Goal: Task Accomplishment & Management: Complete application form

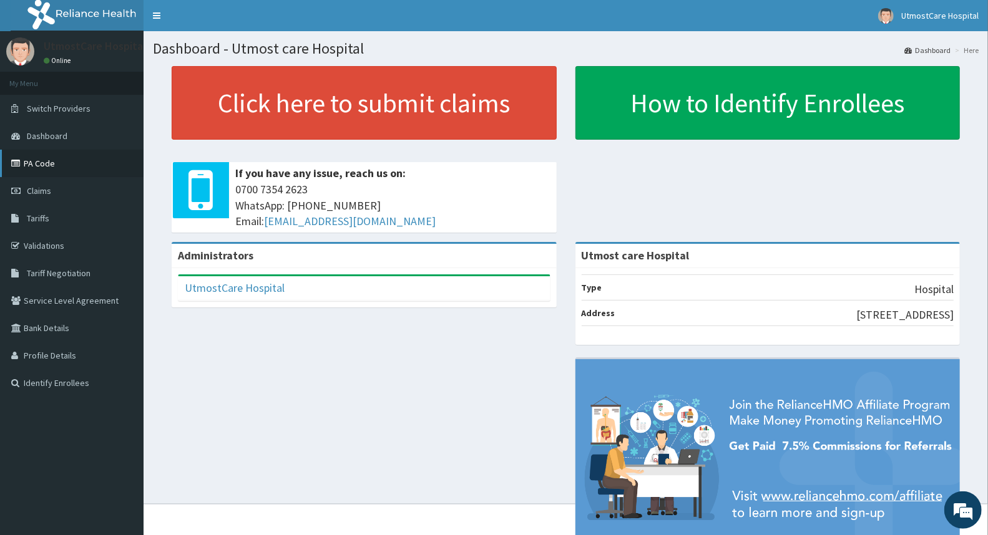
click at [91, 165] on link "PA Code" at bounding box center [71, 163] width 143 height 27
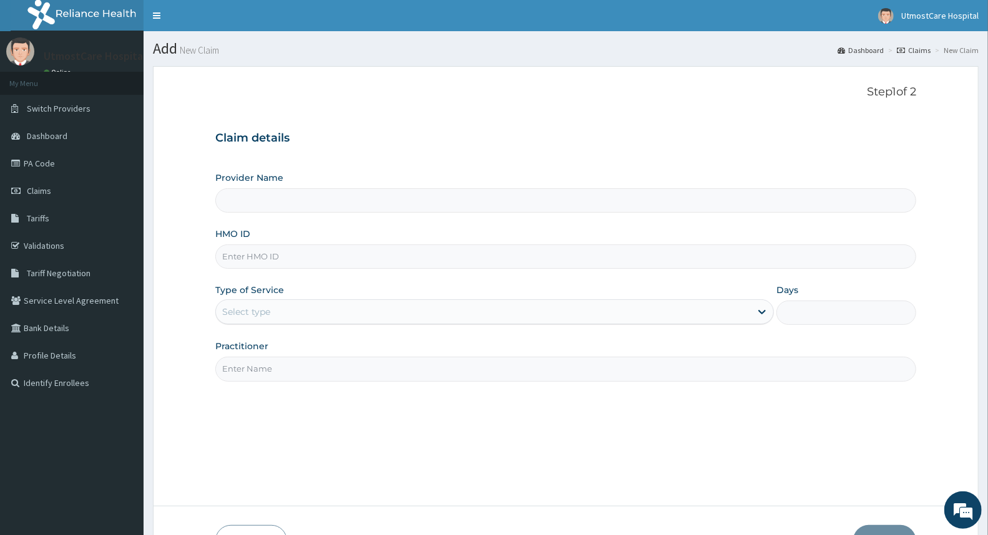
type input "Utmost care Hospital"
click at [543, 241] on div "HMO ID" at bounding box center [565, 248] width 701 height 41
click at [508, 264] on input "HMO ID" at bounding box center [565, 257] width 701 height 24
paste input "SCC/10007/C"
type input "SCC/10007/C"
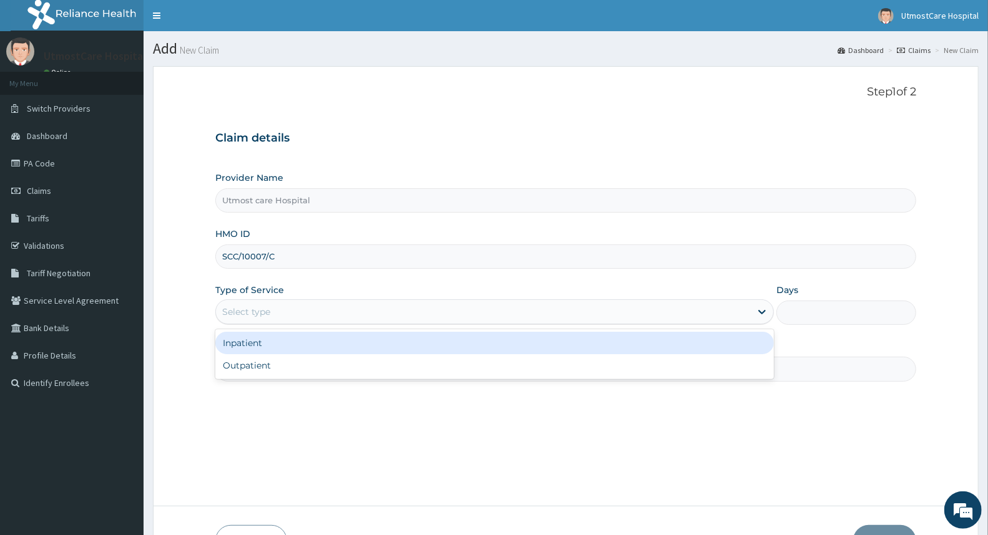
drag, startPoint x: 473, startPoint y: 309, endPoint x: 477, endPoint y: 304, distance: 6.6
click at [477, 304] on div "Select type" at bounding box center [483, 312] width 535 height 20
drag, startPoint x: 422, startPoint y: 352, endPoint x: 624, endPoint y: 352, distance: 202.1
click at [423, 352] on div "Inpatient" at bounding box center [494, 343] width 558 height 22
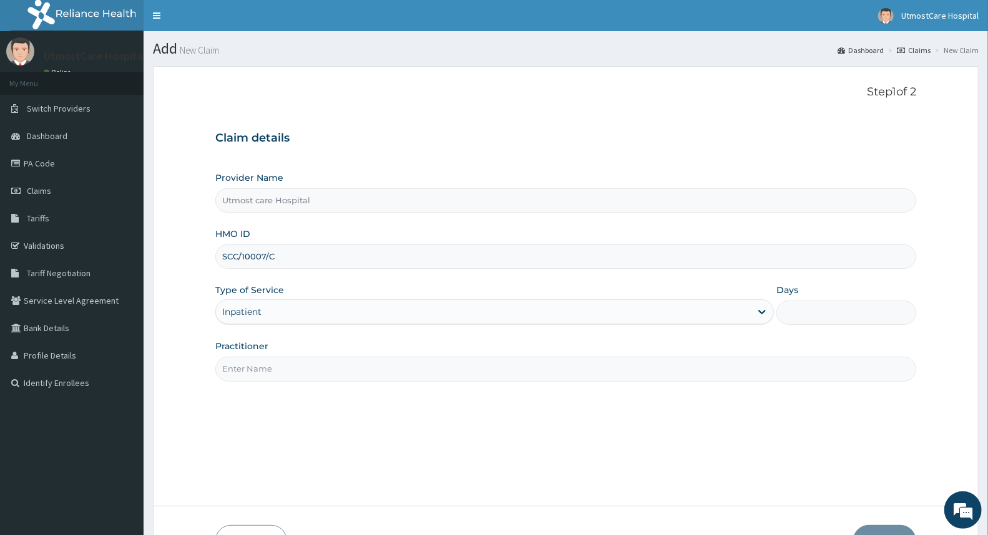
click at [838, 318] on input "Days" at bounding box center [846, 313] width 140 height 24
type input "2"
click at [767, 377] on input "Practitioner" at bounding box center [565, 369] width 701 height 24
type input "DR [PERSON_NAME]"
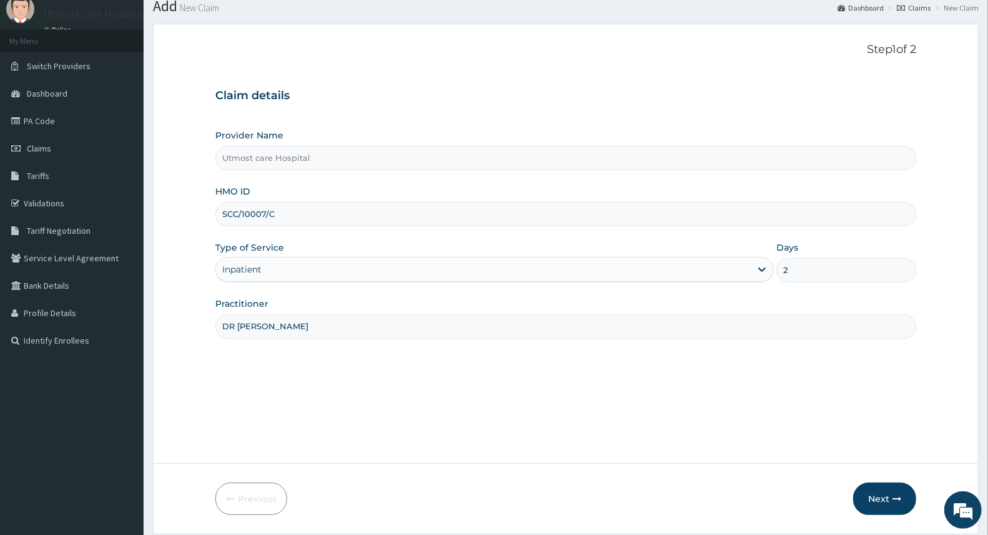
scroll to position [83, 0]
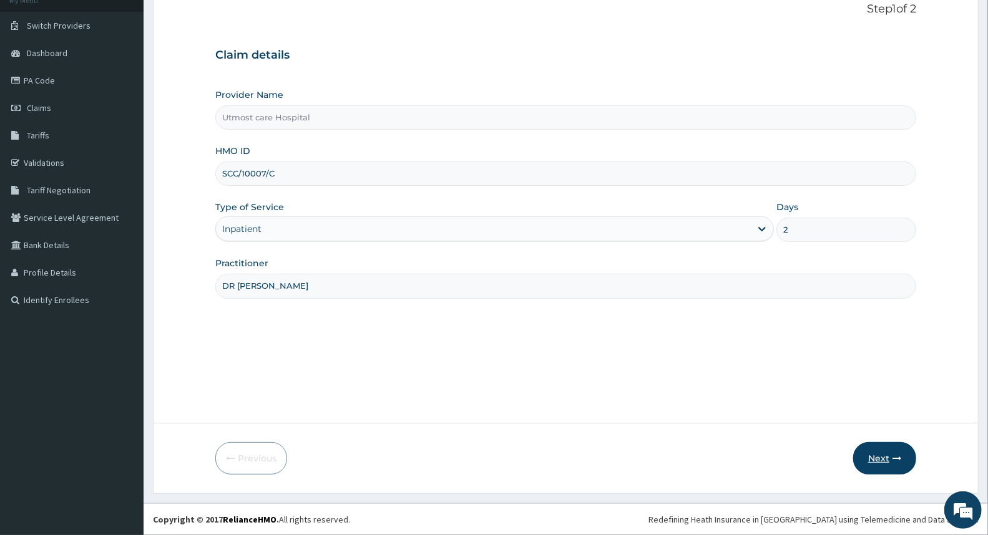
click at [888, 454] on button "Next" at bounding box center [884, 458] width 63 height 32
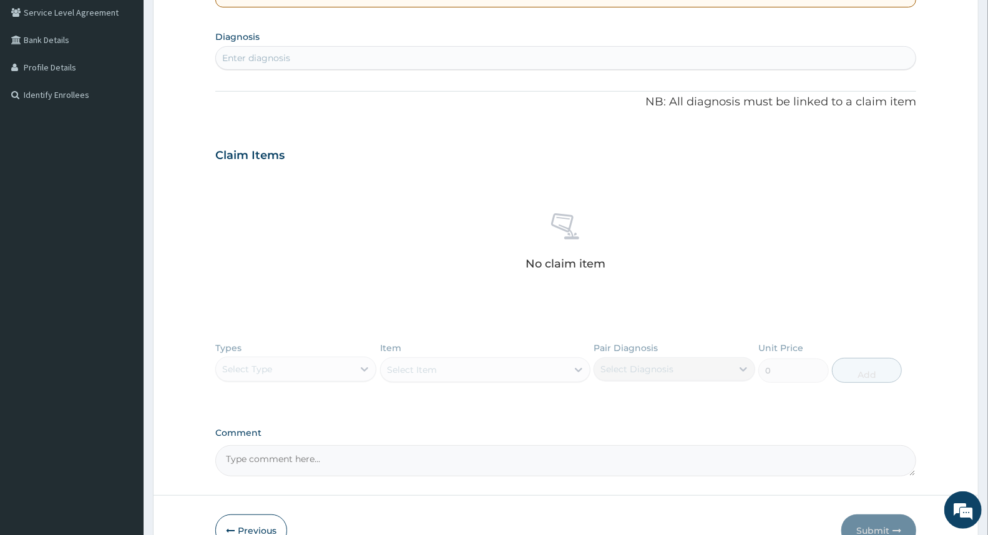
scroll to position [360, 0]
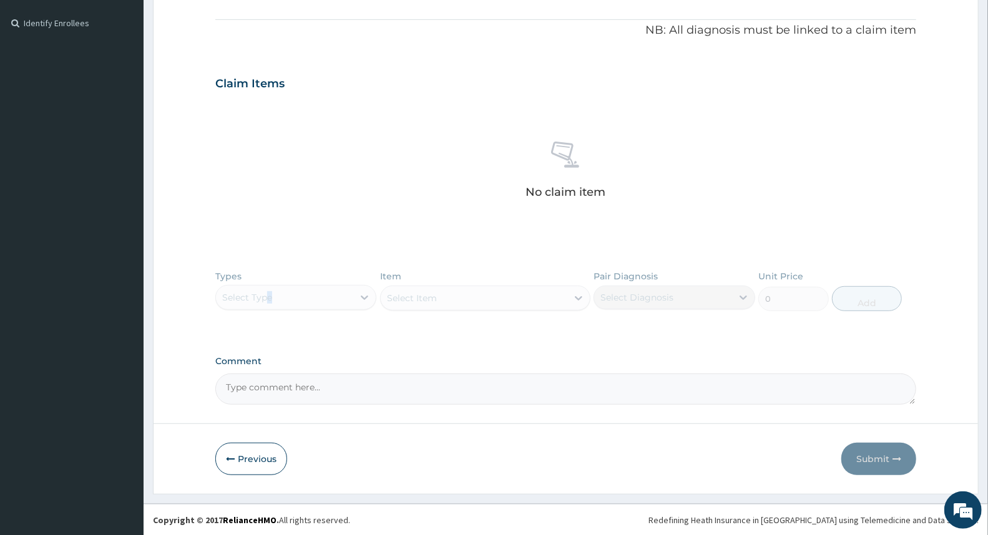
click at [271, 300] on div "Types Select Type Item Select Item Pair Diagnosis Select Diagnosis Unit Price 0…" at bounding box center [565, 300] width 701 height 72
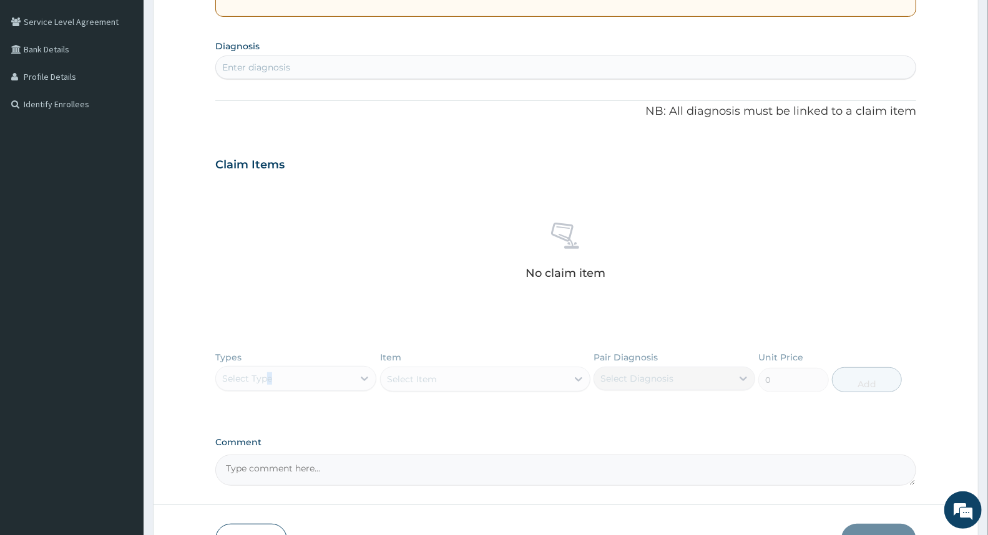
scroll to position [152, 0]
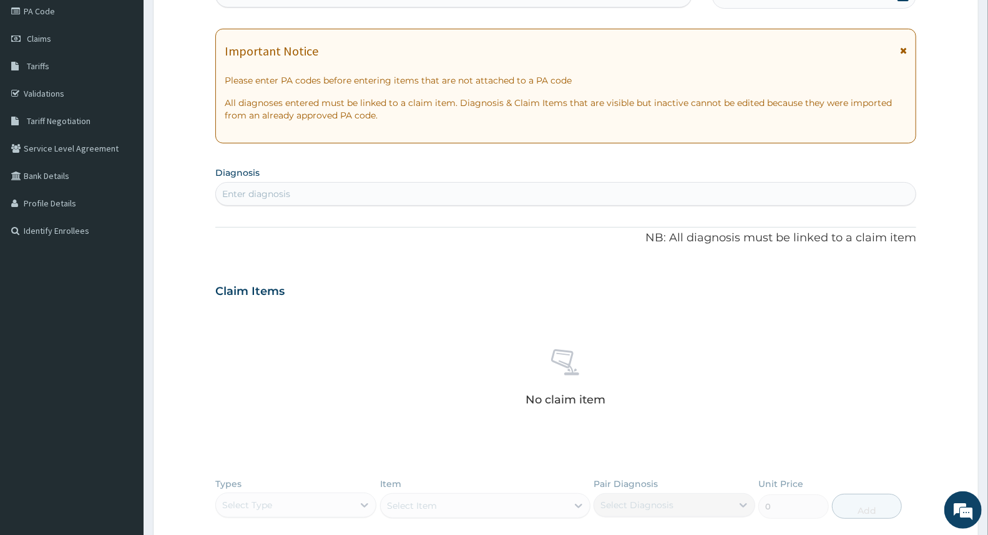
drag, startPoint x: 314, startPoint y: 195, endPoint x: 319, endPoint y: 186, distance: 10.1
click at [319, 186] on div "Enter diagnosis" at bounding box center [565, 194] width 699 height 20
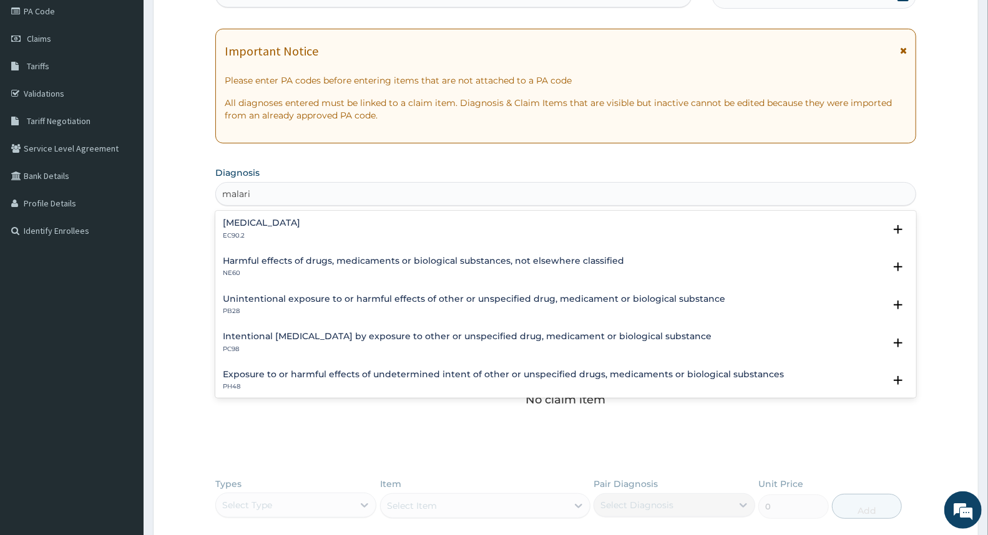
type input "[MEDICAL_DATA]"
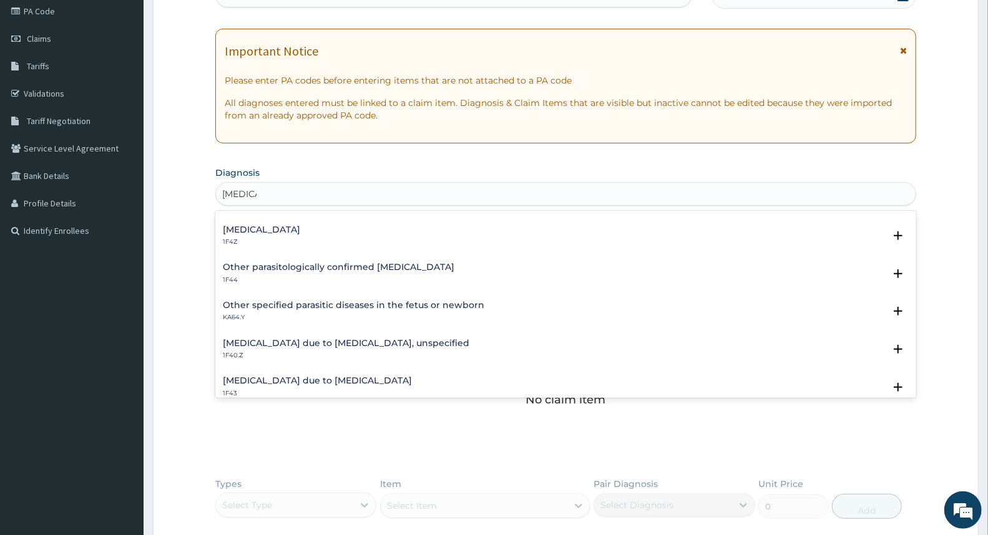
scroll to position [138, 0]
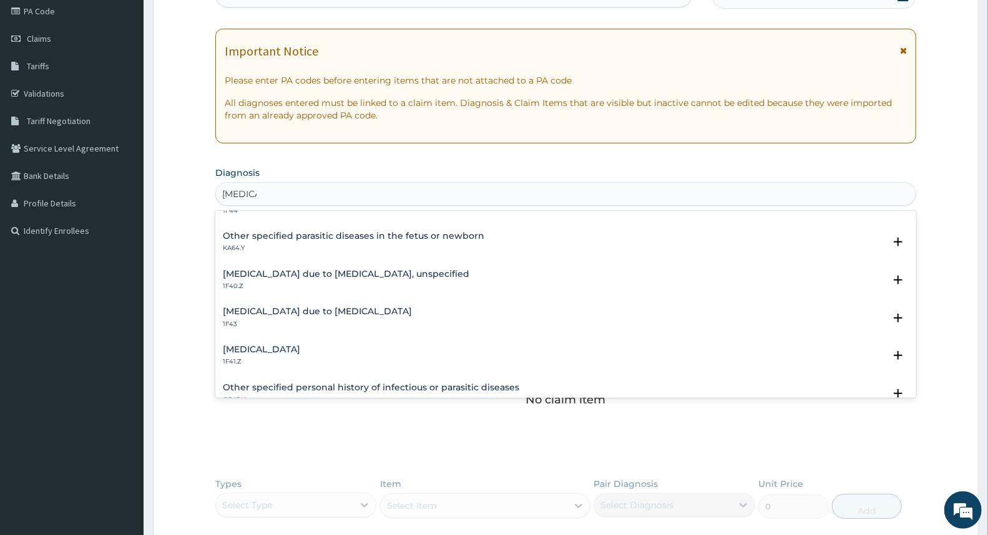
click at [410, 276] on h4 "[MEDICAL_DATA] due to [MEDICAL_DATA], unspecified" at bounding box center [346, 273] width 246 height 9
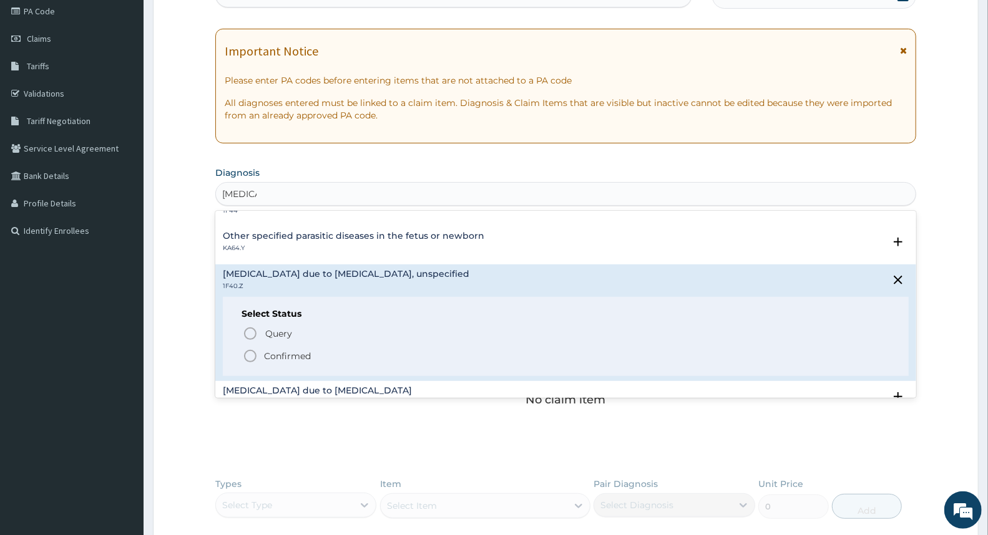
click at [251, 358] on icon "status option filled" at bounding box center [250, 356] width 15 height 15
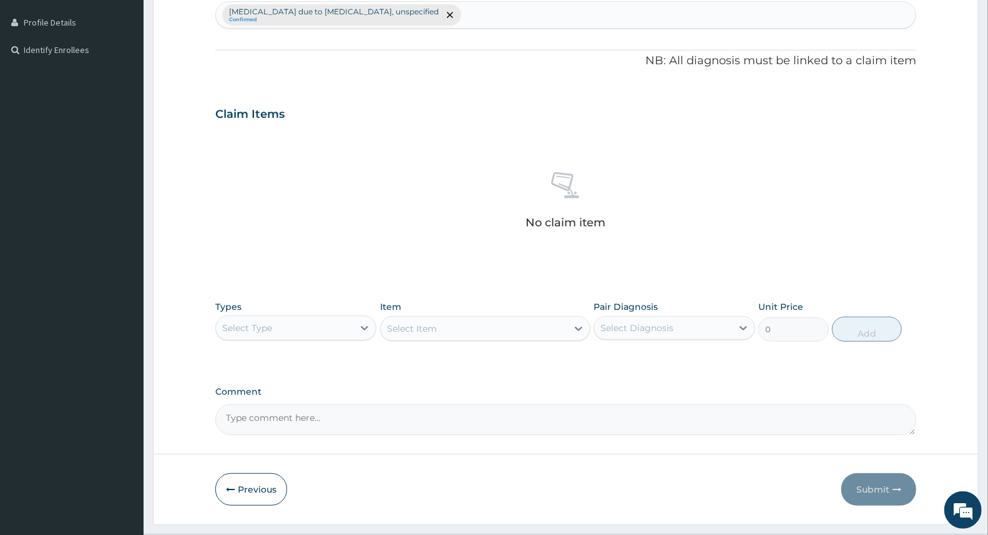
scroll to position [360, 0]
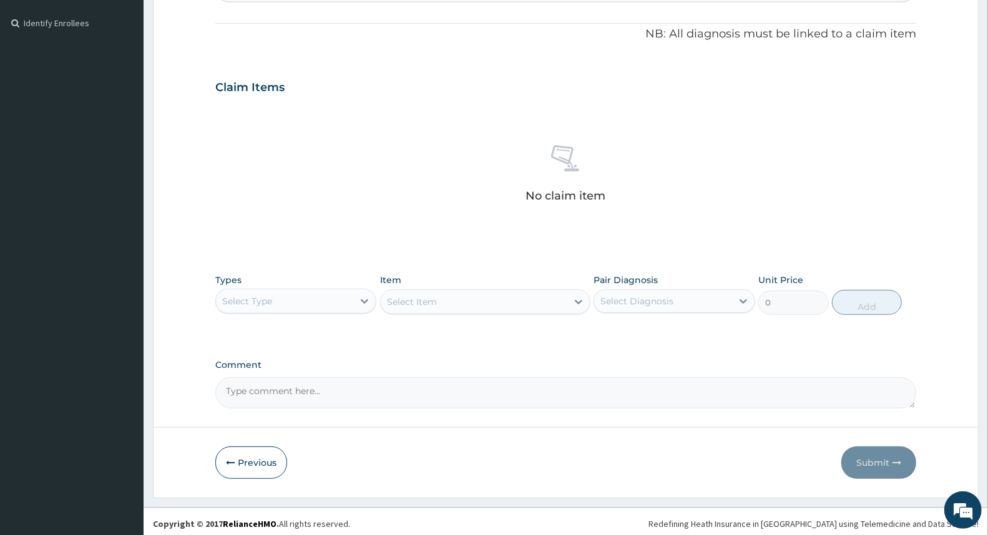
drag, startPoint x: 347, startPoint y: 336, endPoint x: 301, endPoint y: 292, distance: 64.0
click at [333, 329] on div "Types Select Type Item Select Item Pair Diagnosis Select Diagnosis Unit Price 0…" at bounding box center [565, 304] width 701 height 72
click at [303, 294] on div "Select Type" at bounding box center [284, 301] width 137 height 20
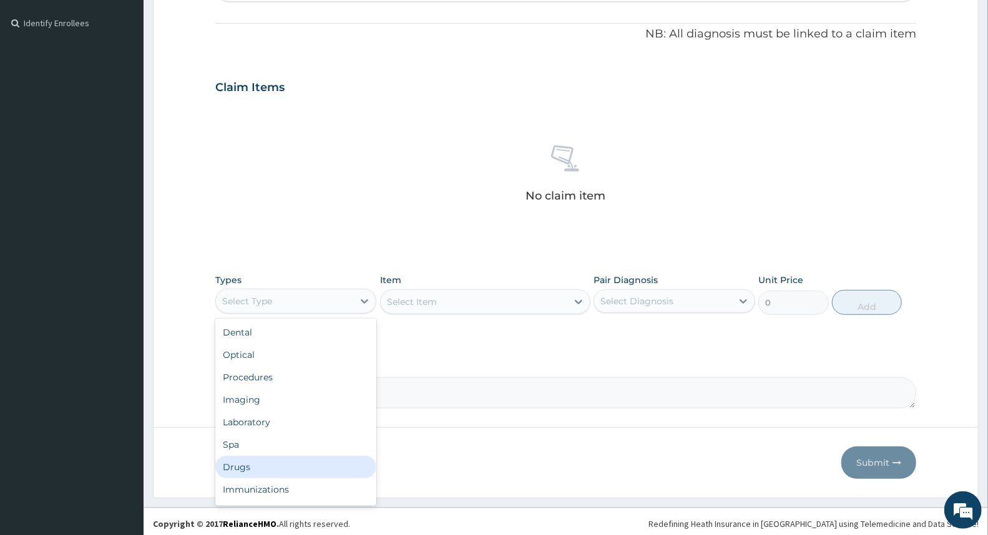
drag, startPoint x: 278, startPoint y: 470, endPoint x: 286, endPoint y: 465, distance: 9.4
click at [281, 466] on div "Drugs" at bounding box center [295, 467] width 161 height 22
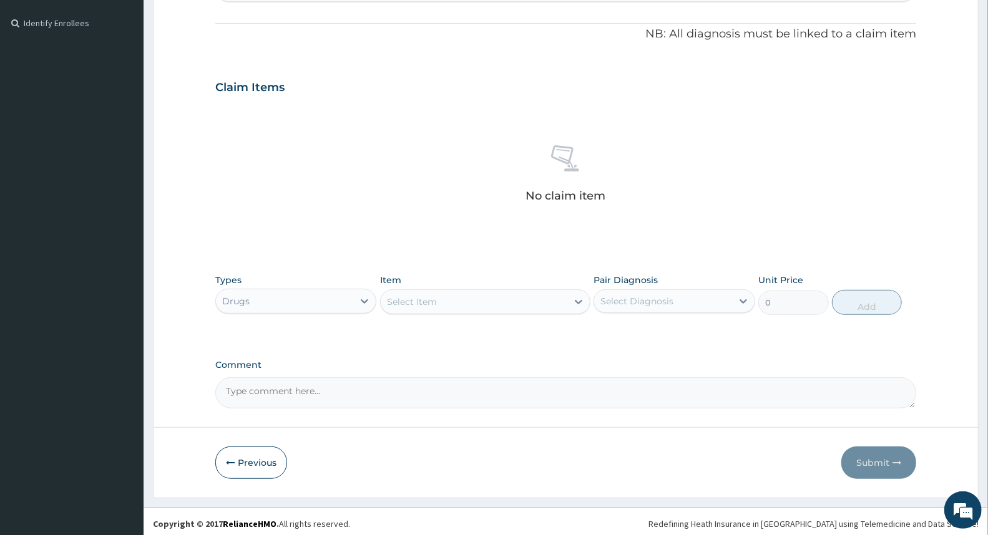
click at [442, 303] on div "Select Item" at bounding box center [474, 302] width 187 height 20
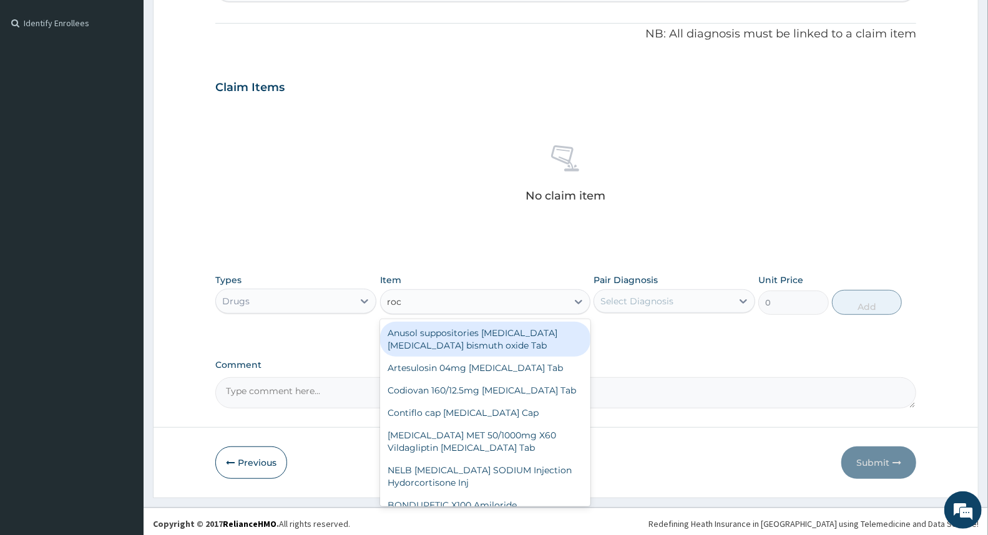
type input "roce"
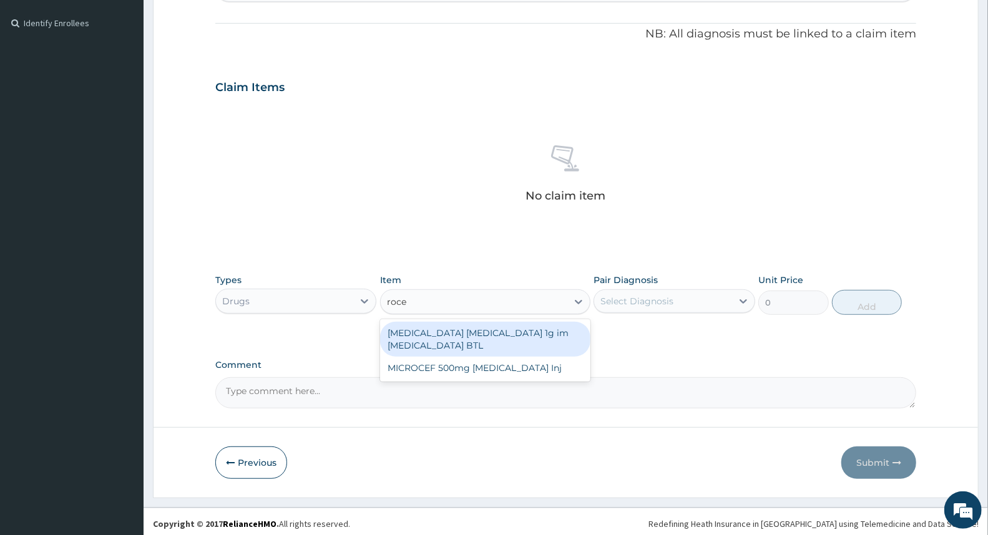
click at [418, 337] on div "[MEDICAL_DATA] [MEDICAL_DATA] 1g im [MEDICAL_DATA] BTL" at bounding box center [485, 339] width 210 height 35
type input "4300"
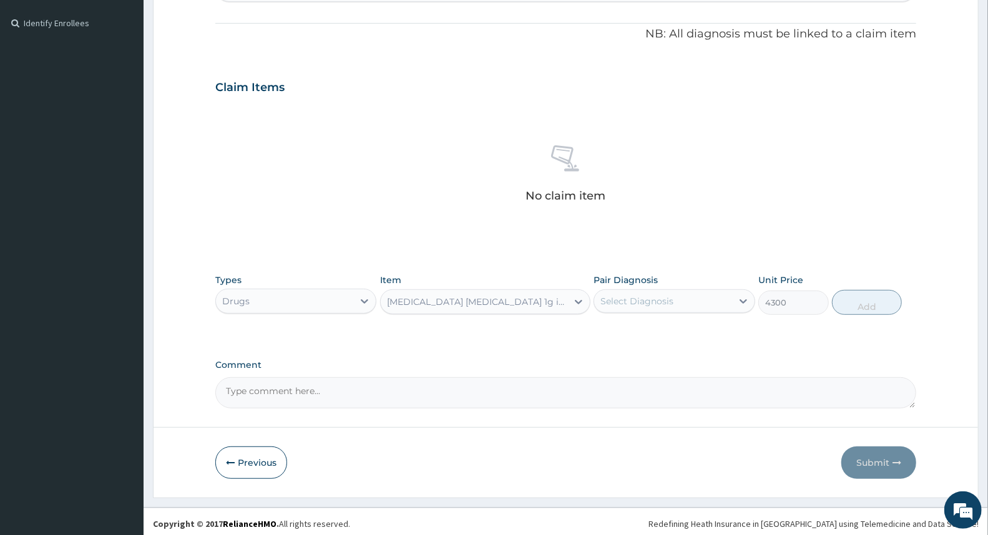
click at [566, 304] on div "[MEDICAL_DATA] [MEDICAL_DATA] 1g im [MEDICAL_DATA] BTL" at bounding box center [478, 302] width 182 height 12
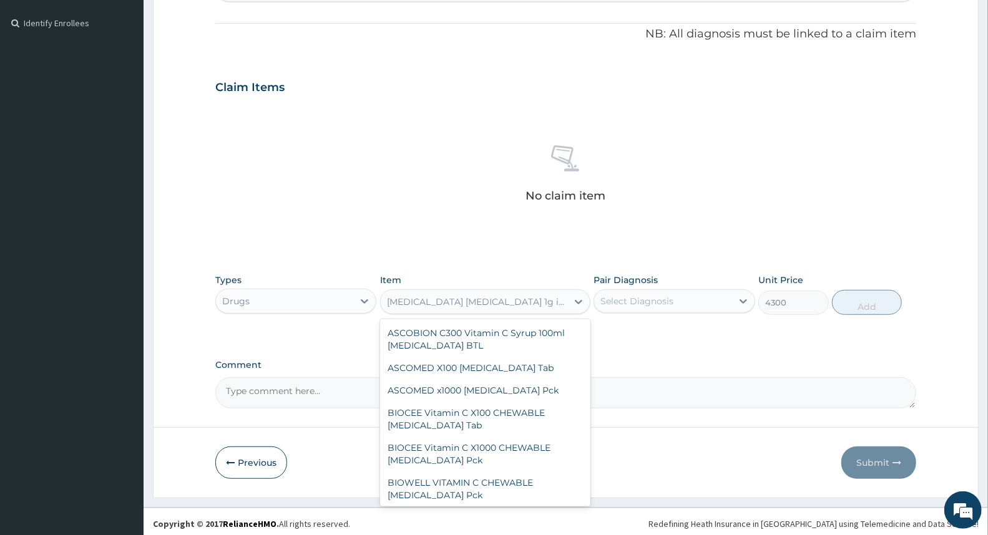
scroll to position [33355, 0]
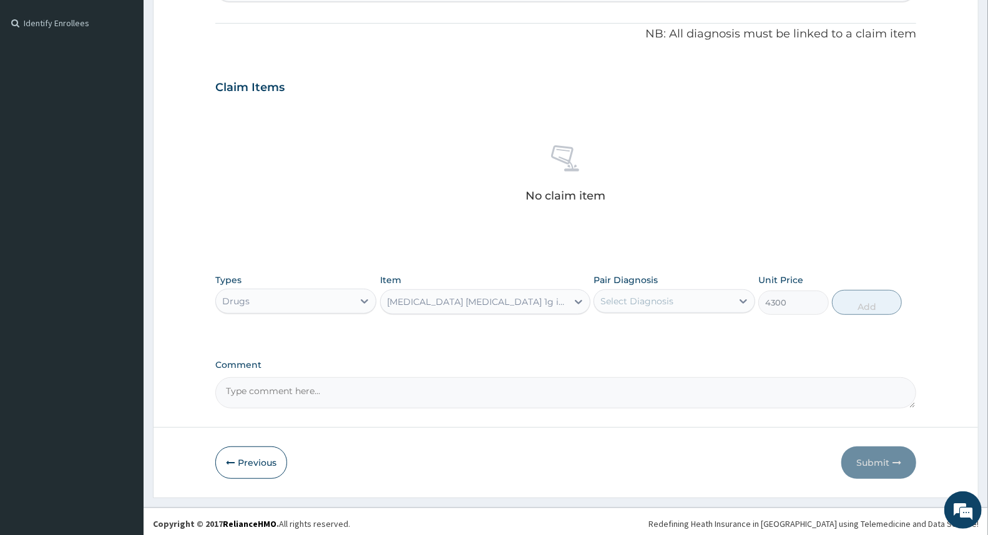
click at [439, 302] on div "[MEDICAL_DATA] [MEDICAL_DATA] 1g im [MEDICAL_DATA] BTL" at bounding box center [478, 302] width 182 height 12
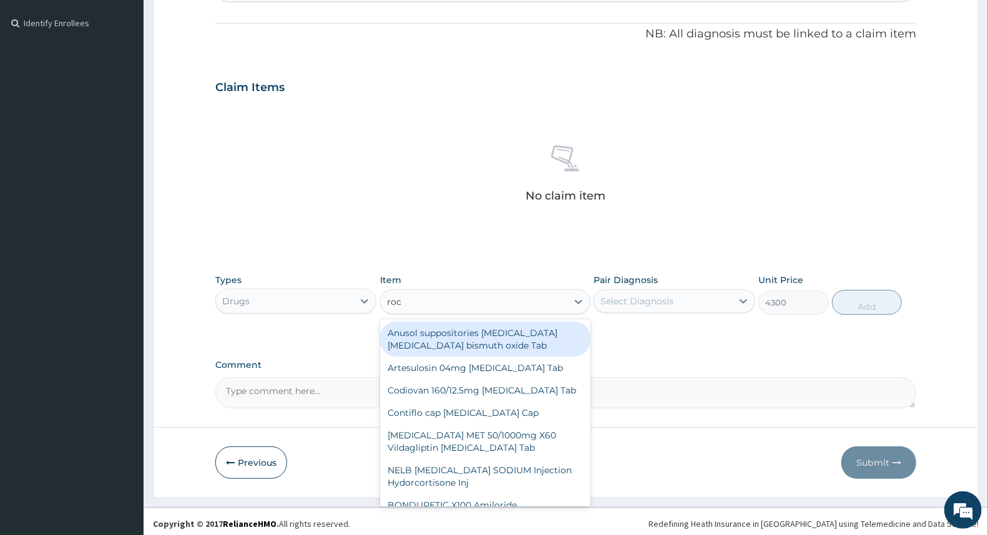
type input "roce"
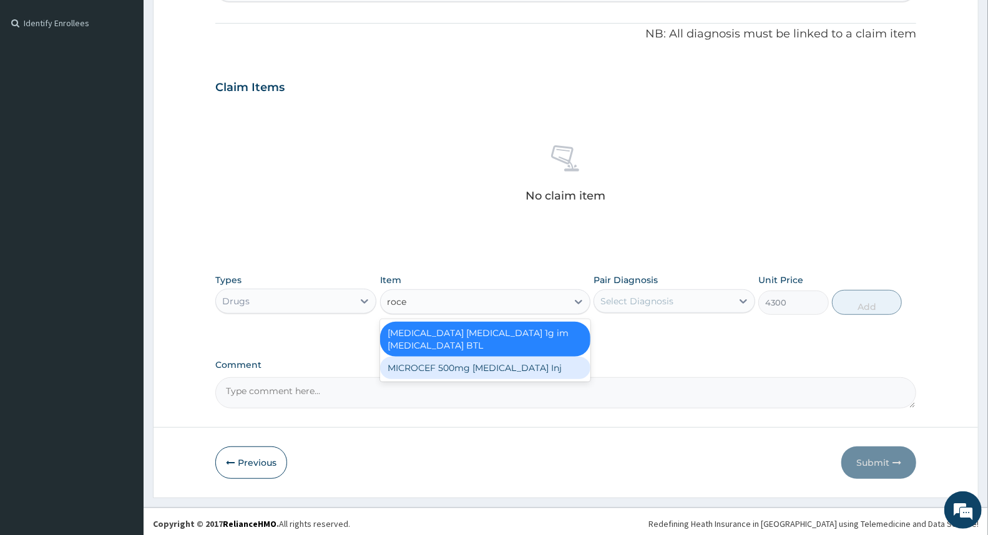
click at [437, 365] on div "MICROCEF 500mg [MEDICAL_DATA] Inj" at bounding box center [485, 368] width 210 height 22
type input "750"
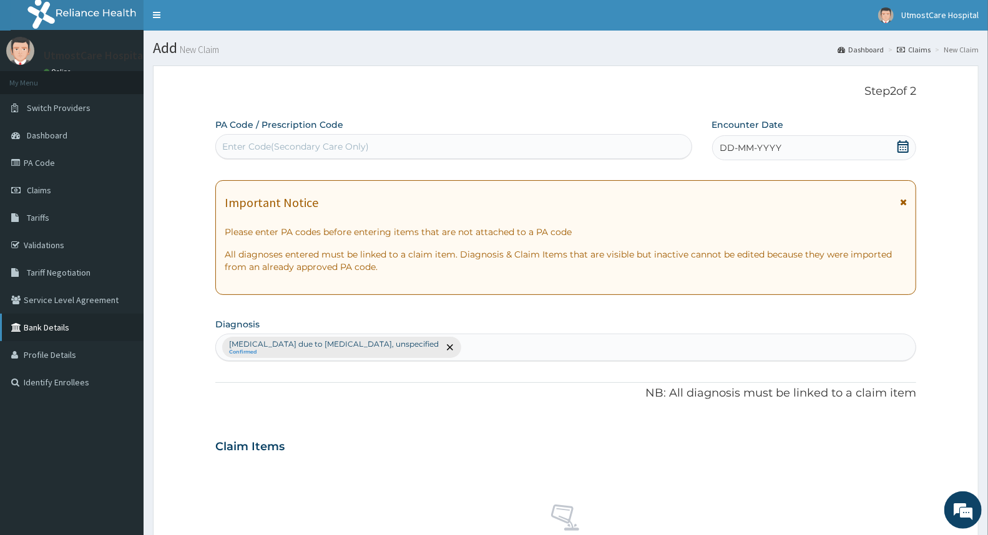
scroll to position [0, 0]
click at [50, 246] on link "Validations" at bounding box center [71, 245] width 143 height 27
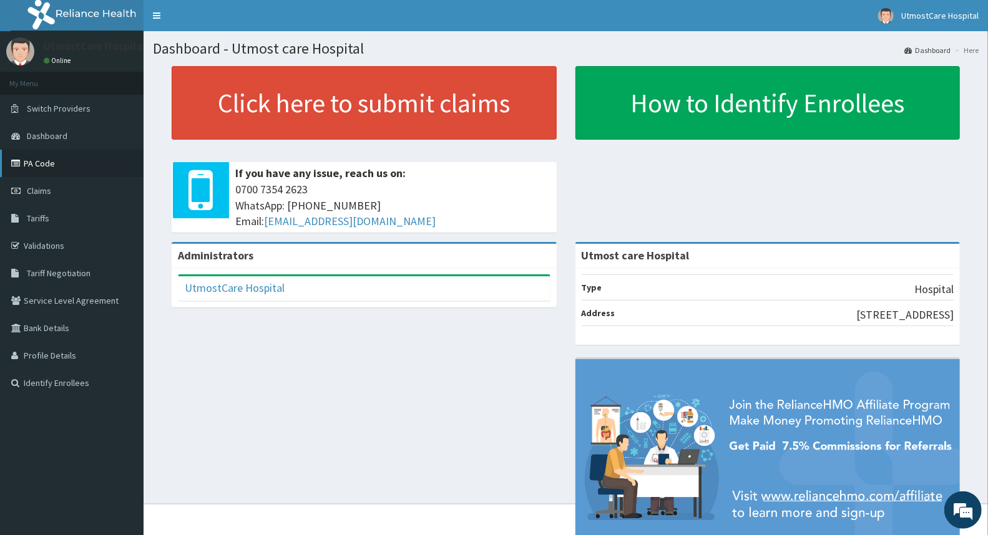
click at [47, 164] on link "PA Code" at bounding box center [71, 163] width 143 height 27
